Goal: Register for event/course

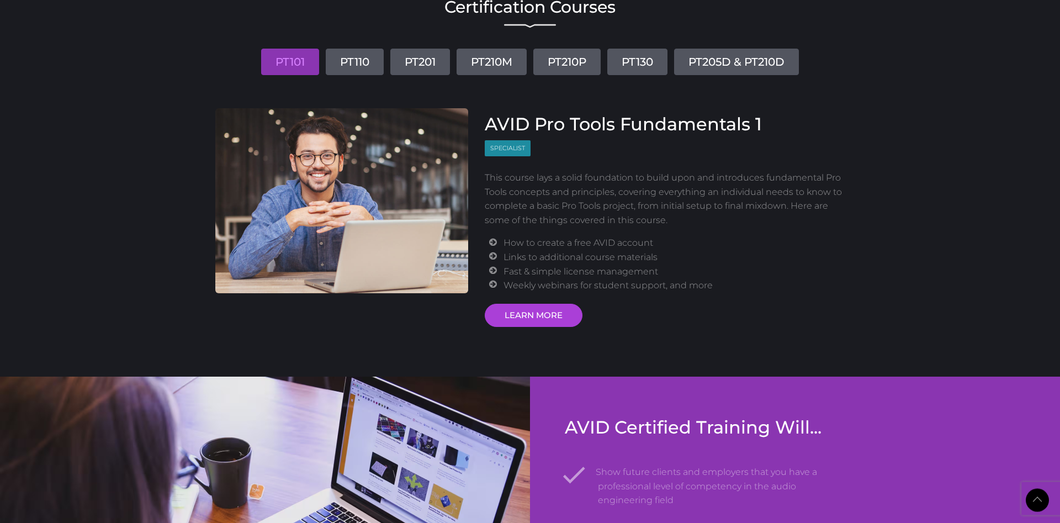
scroll to position [1322, 0]
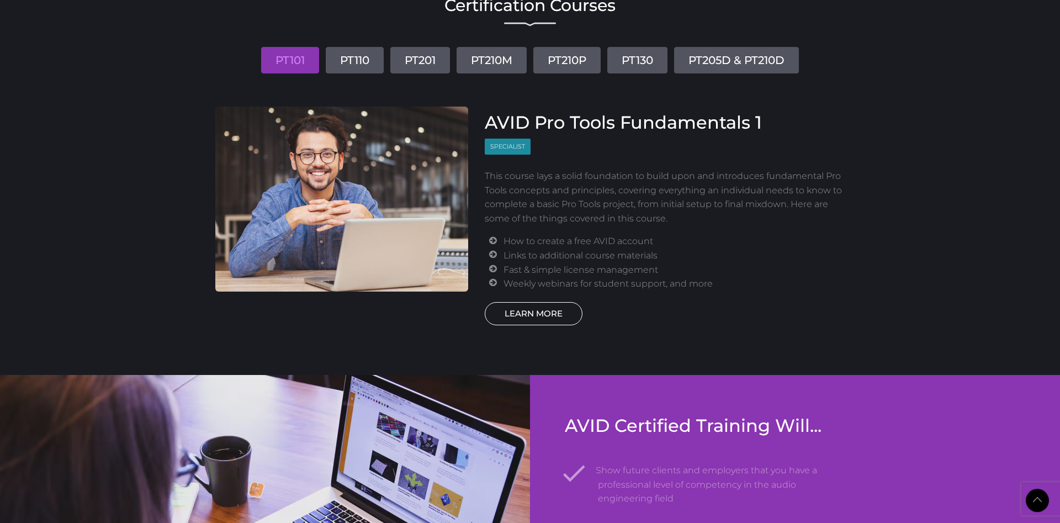
click at [541, 315] on link "LEARN MORE" at bounding box center [534, 313] width 98 height 23
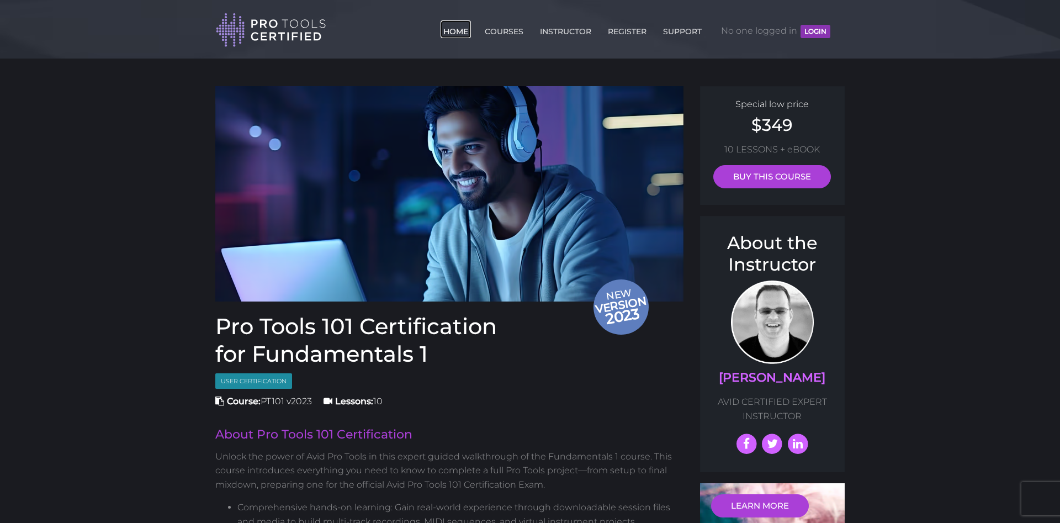
click at [450, 32] on link "HOME" at bounding box center [455, 29] width 30 height 18
